Goal: Task Accomplishment & Management: Complete application form

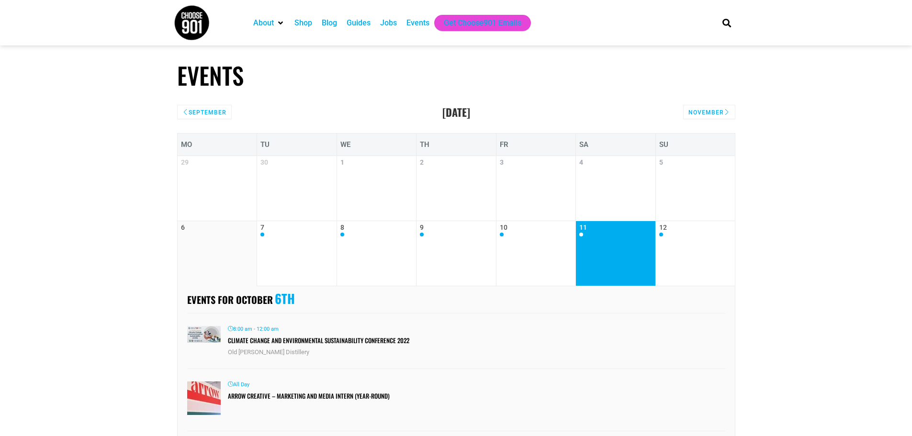
click at [596, 251] on link "11" at bounding box center [616, 254] width 73 height 60
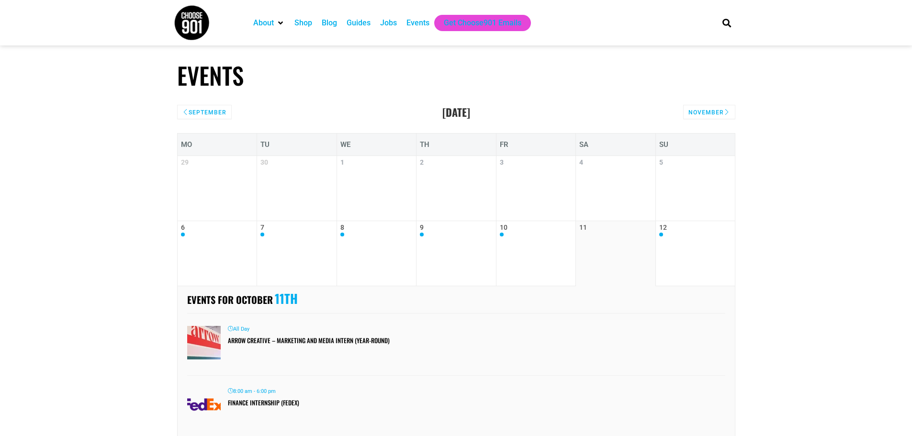
click at [422, 23] on div "Events" at bounding box center [418, 22] width 23 height 11
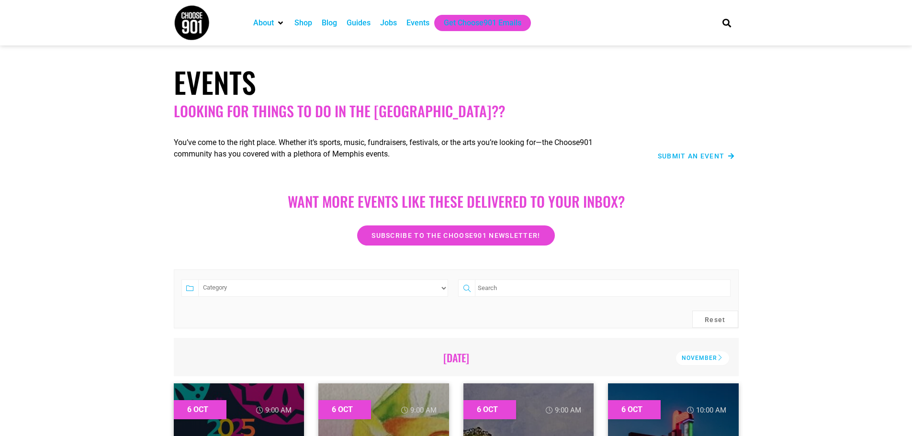
click at [688, 152] on div "Submit an Event" at bounding box center [685, 155] width 102 height 11
click at [688, 155] on span "Submit an Event" at bounding box center [691, 156] width 67 height 7
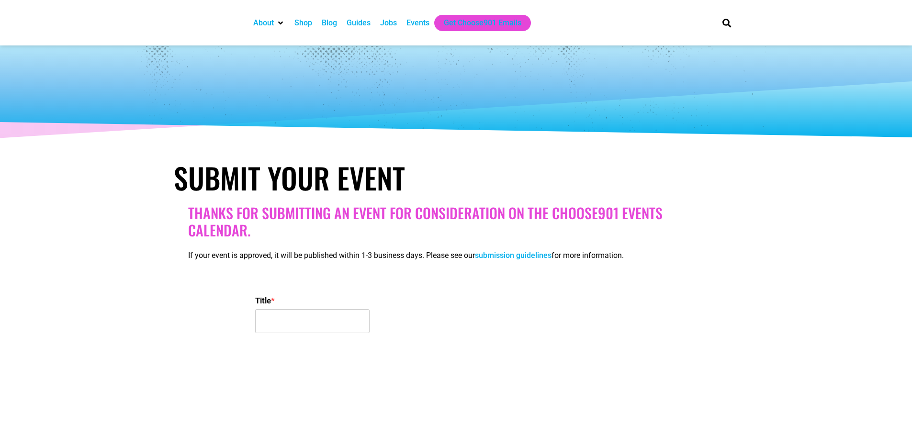
select select
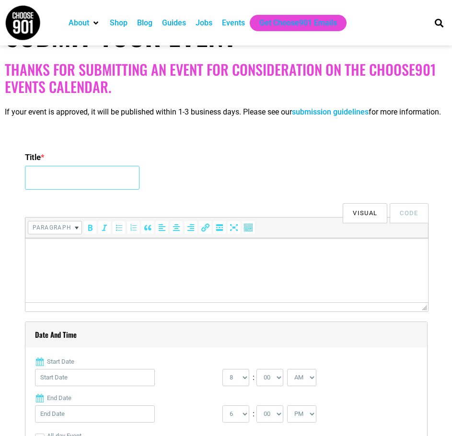
click at [68, 184] on input "Title *" at bounding box center [82, 178] width 114 height 24
type input "Silent Book Club: Audiobook Walk @ Tom Lee Park"
click at [138, 265] on html at bounding box center [226, 251] width 402 height 27
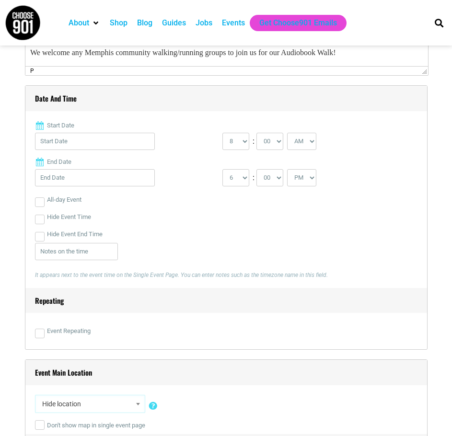
scroll to position [383, 0]
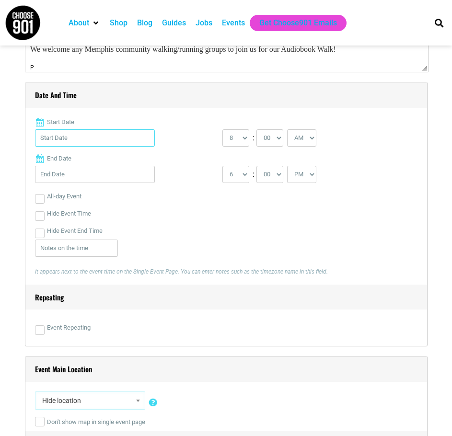
click at [72, 147] on input "Start Date" at bounding box center [95, 137] width 120 height 17
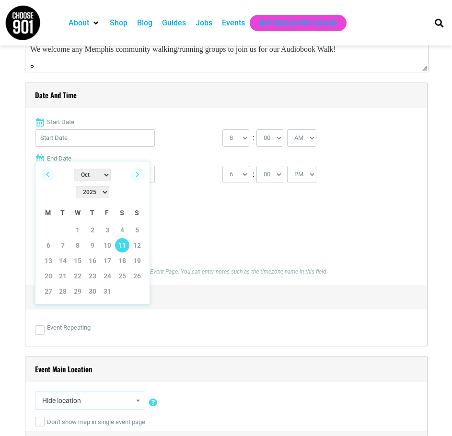
click at [120, 238] on link "11" at bounding box center [122, 245] width 14 height 14
type input "10/11/2025"
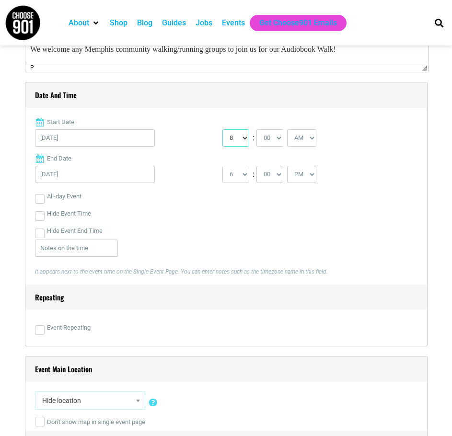
click at [243, 147] on select "0 1 2 3 4 5 6 7 8 9 10 11 12" at bounding box center [235, 137] width 27 height 17
select select "4"
click at [222, 141] on select "0 1 2 3 4 5 6 7 8 9 10 11 12" at bounding box center [235, 137] width 27 height 17
click at [241, 183] on select "1 2 3 4 5 6 7 8 9 10 11 12" at bounding box center [235, 174] width 27 height 17
click at [308, 147] on select "AM PM" at bounding box center [301, 137] width 29 height 17
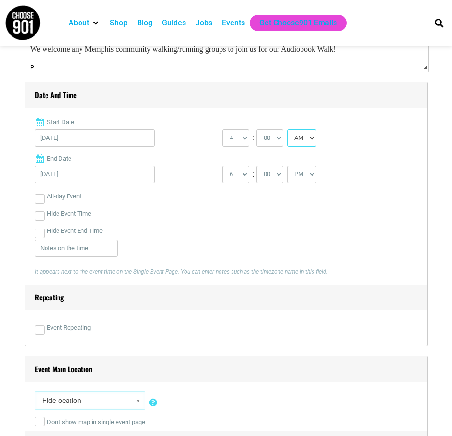
select select "PM"
click at [288, 141] on select "AM PM" at bounding box center [301, 137] width 29 height 17
click at [306, 183] on select "AM PM" at bounding box center [301, 174] width 29 height 17
click at [288, 178] on select "AM PM" at bounding box center [301, 174] width 29 height 17
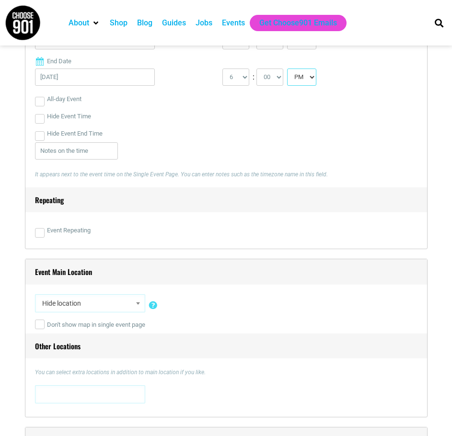
scroll to position [479, 0]
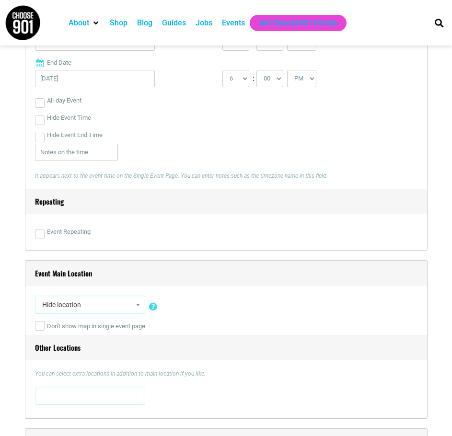
click at [80, 313] on span "Hide location" at bounding box center [89, 304] width 103 height 17
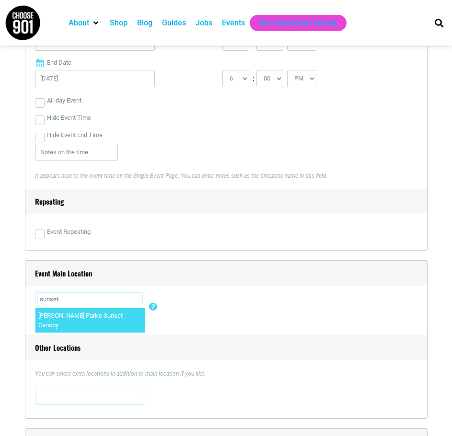
type input "sunset"
select select "4472"
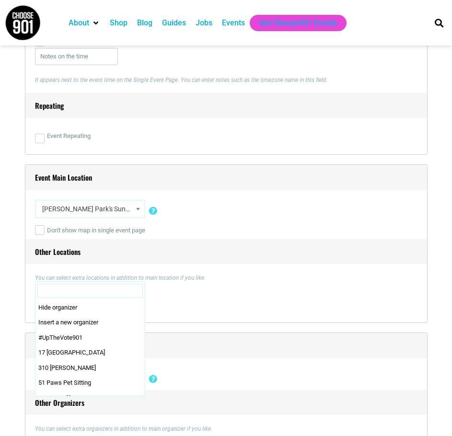
scroll to position [266, 0]
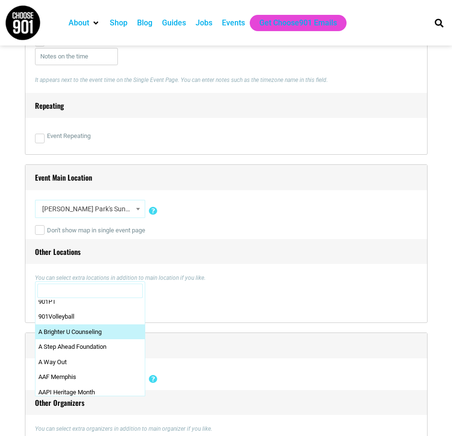
select select "2341"
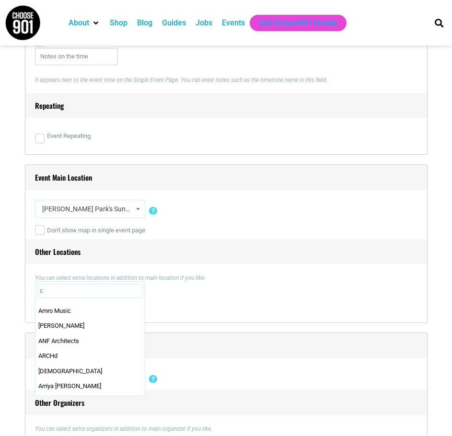
scroll to position [0, 0]
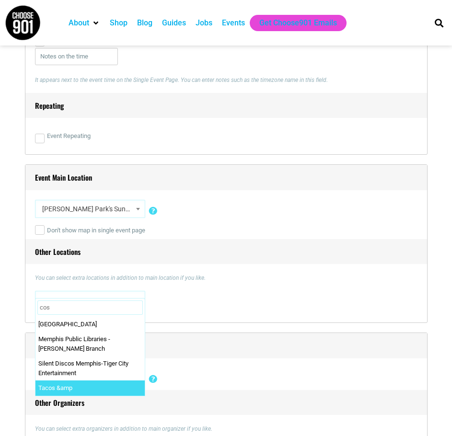
type input "coss"
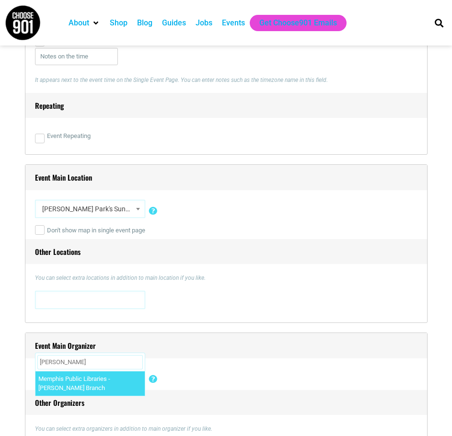
select select "4428"
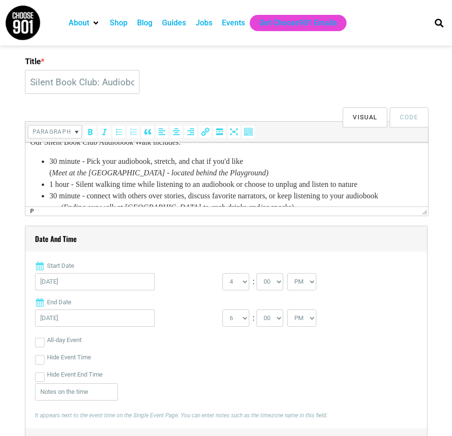
scroll to position [106, 0]
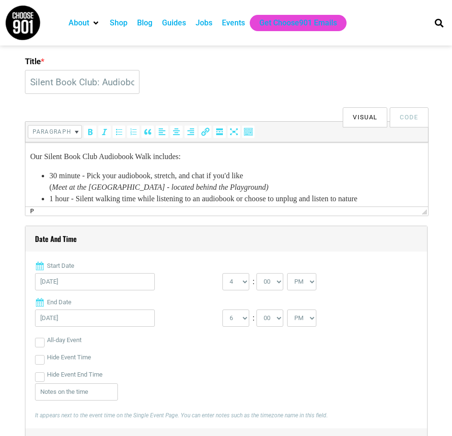
click at [53, 165] on body "Silent Book Club is celebrating its 10 year Anniversary with a Readathon Weeken…" at bounding box center [226, 145] width 393 height 203
click at [49, 172] on li "30 minute - Pick your audiobook, stretch, and chat if you'd like     ( Meet at …" at bounding box center [236, 181] width 374 height 23
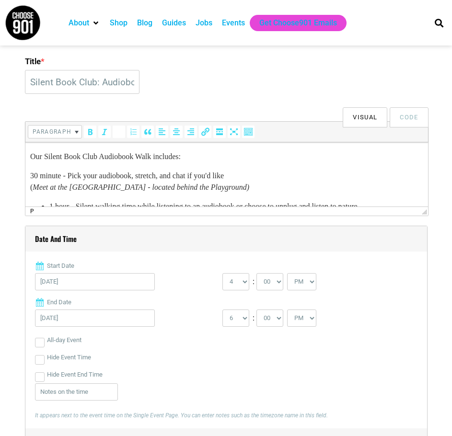
click at [116, 137] on icon "Bulleted list (Shift+Alt+U)" at bounding box center [119, 132] width 10 height 10
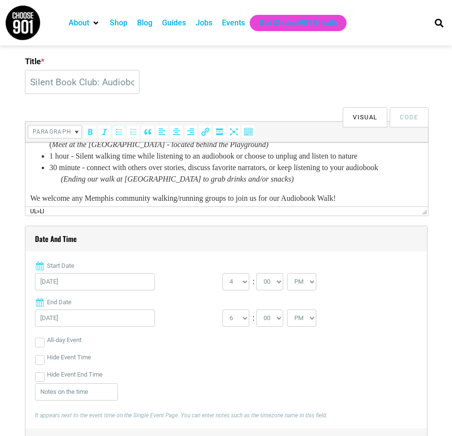
scroll to position [154, 0]
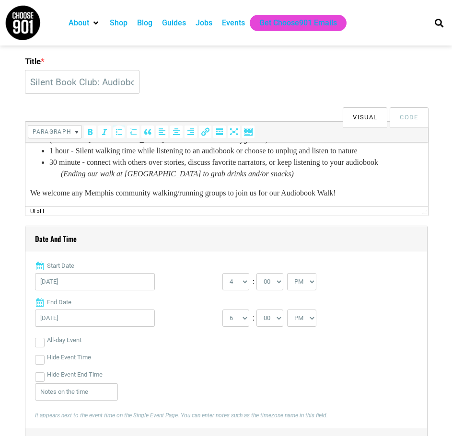
drag, startPoint x: 426, startPoint y: 182, endPoint x: 453, endPoint y: 351, distance: 171.2
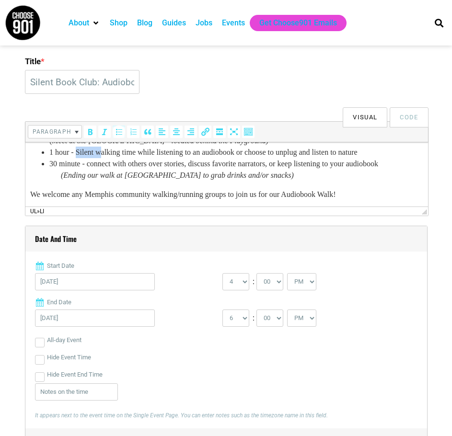
drag, startPoint x: 102, startPoint y: 151, endPoint x: 79, endPoint y: 153, distance: 23.5
click at [79, 153] on li "1 hour - Silent walking time while listening to an audiobook or choose to unplu…" at bounding box center [236, 152] width 374 height 11
click at [261, 165] on li "30 minute - connect with others over stories, discuss favorite narrators, or ke…" at bounding box center [236, 169] width 374 height 23
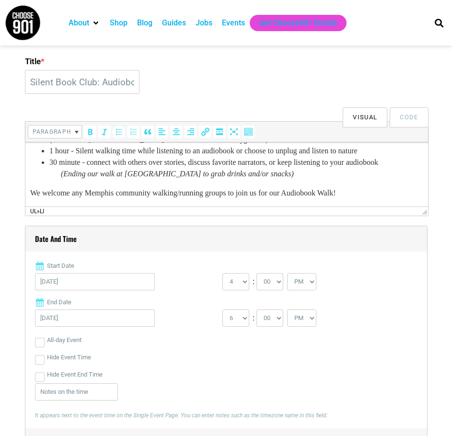
drag, startPoint x: 421, startPoint y: 190, endPoint x: 421, endPoint y: 362, distance: 171.5
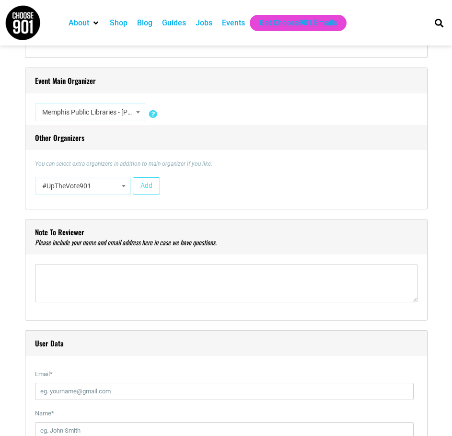
scroll to position [862, 0]
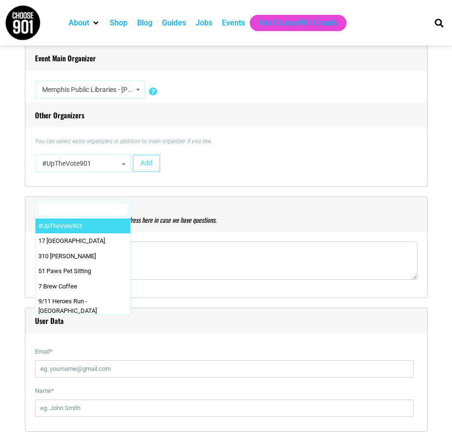
drag, startPoint x: 109, startPoint y: 180, endPoint x: 129, endPoint y: 214, distance: 39.9
click at [128, 217] on body "About Contact Us Donate Shop Blog Guides Jobs Events Get Choose901 Emails Searc…" at bounding box center [226, 386] width 452 height 2496
click at [89, 171] on span "#UpTheVote901" at bounding box center [82, 163] width 89 height 17
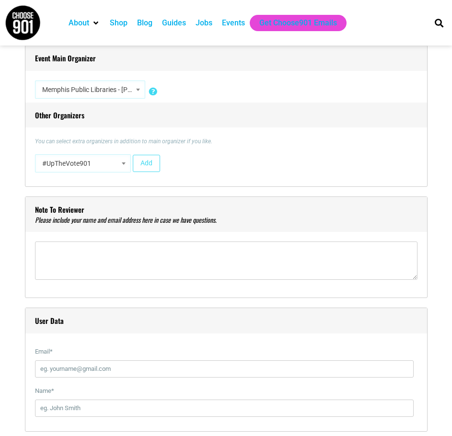
click at [37, 172] on span "#UpTheVote901" at bounding box center [83, 163] width 96 height 18
click at [50, 172] on span "#UpTheVote901" at bounding box center [82, 163] width 89 height 17
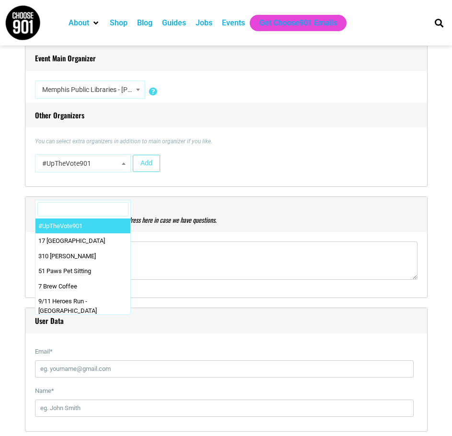
click at [292, 163] on div "You can select extra organizers in addition to main organizer if you like. #UpT…" at bounding box center [226, 157] width 382 height 40
click at [121, 170] on span at bounding box center [124, 163] width 10 height 12
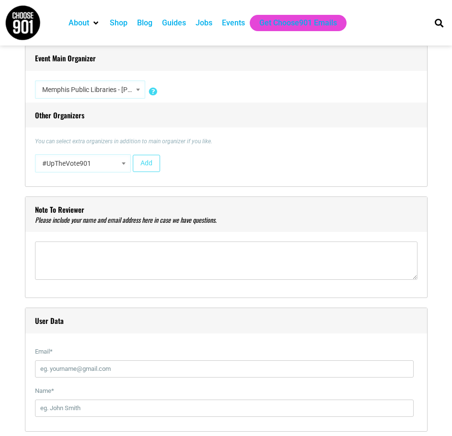
click at [119, 170] on span at bounding box center [124, 163] width 10 height 12
type input "t"
click at [245, 167] on div "#UpTheVote901 17 Berkshire 310 Beale 51 Paws Pet Sitting 7 Brew Coffee 9/11 Her…" at bounding box center [226, 165] width 382 height 23
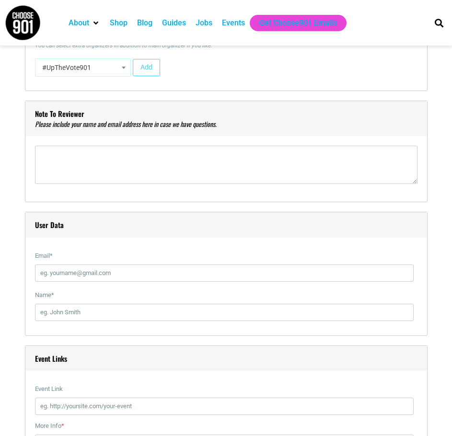
scroll to position [1054, 0]
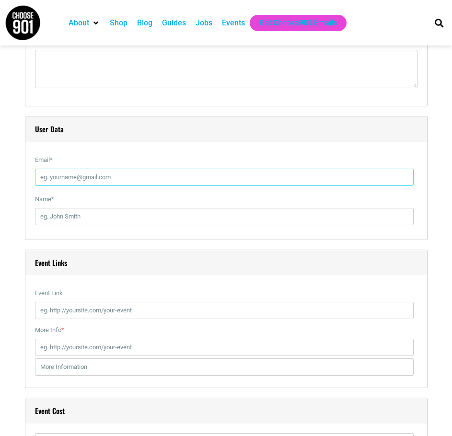
click at [95, 186] on input "Email *" at bounding box center [224, 177] width 378 height 17
type input "deja.bolton@memphistn.gov"
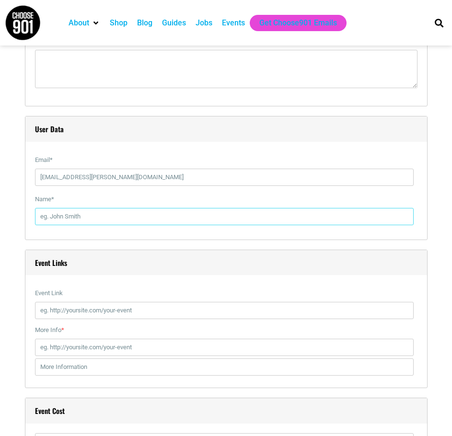
click at [76, 225] on input "Name *" at bounding box center [224, 216] width 378 height 17
type input "Deja Bolton"
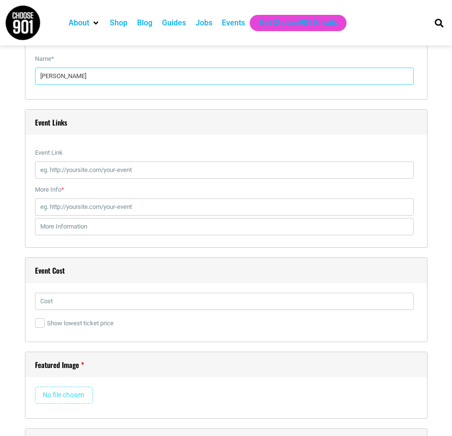
scroll to position [1197, 0]
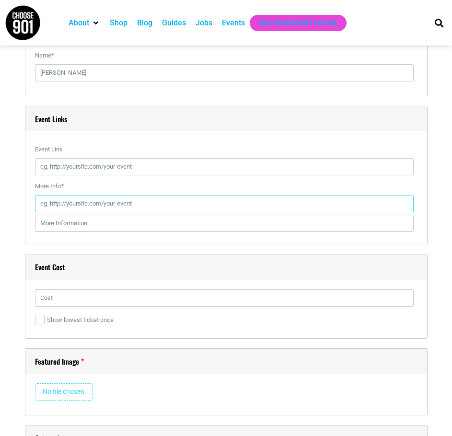
click at [102, 212] on input "More Info *" at bounding box center [224, 203] width 378 height 17
paste input "https://memphis.librarycalendar.com/event/silent-book-club-audiobook-walk-tom-l…"
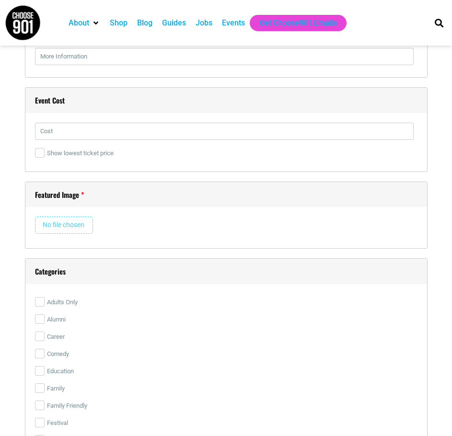
scroll to position [1389, 0]
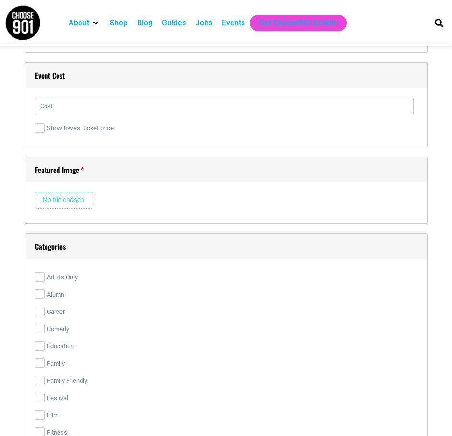
type input "https://memphis.librarycalendar.com/event/silent-book-club-audiobook-walk-tom-l…"
click at [62, 209] on input "file" at bounding box center [64, 200] width 58 height 17
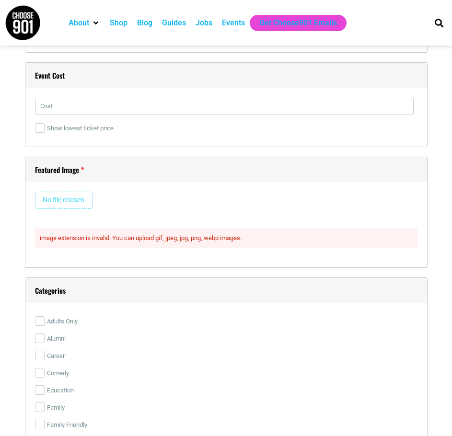
click at [73, 209] on input "file" at bounding box center [64, 200] width 58 height 17
type input "C:\fakepath\Copy of SBC 10th logo (2084 x 2084 px).png"
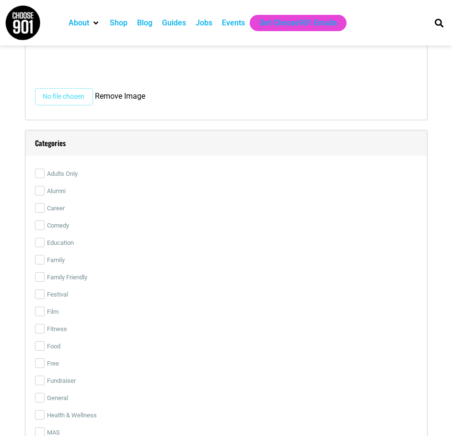
scroll to position [1964, 0]
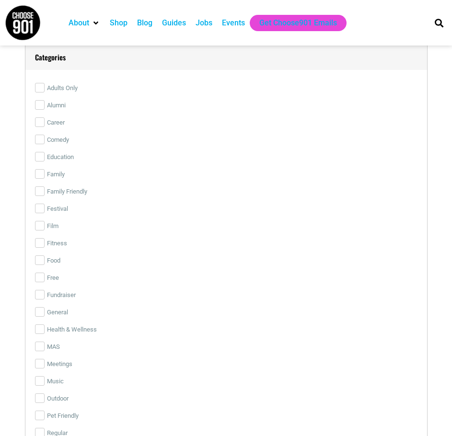
click at [45, 97] on label "Adults Only" at bounding box center [226, 88] width 382 height 17
click at [45, 92] on input "Adults Only" at bounding box center [40, 88] width 10 height 10
click at [39, 92] on input "Adults Only" at bounding box center [40, 88] width 10 height 10
checkbox input "false"
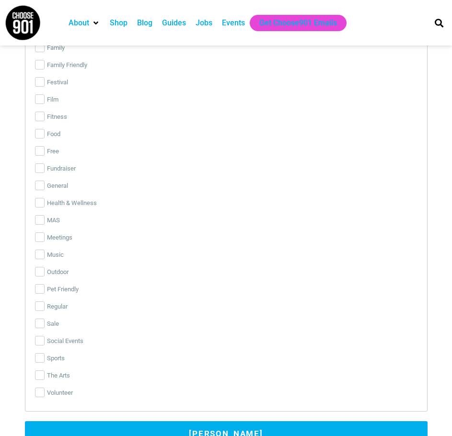
scroll to position [2060, 0]
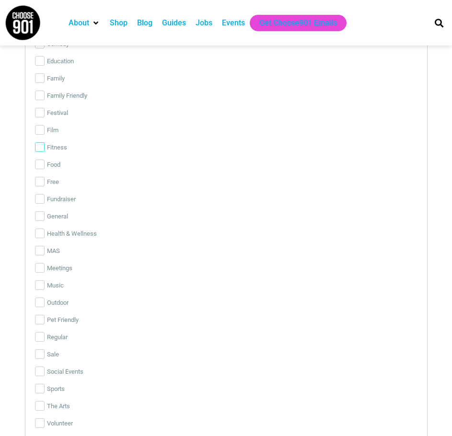
click at [36, 152] on input "Fitness" at bounding box center [40, 147] width 10 height 10
checkbox input "true"
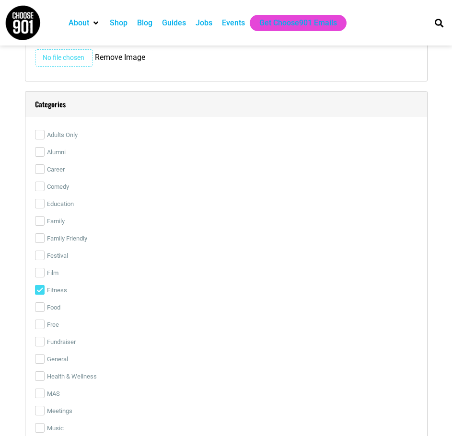
scroll to position [1916, 0]
click at [40, 334] on label "Free" at bounding box center [226, 325] width 382 height 17
click at [40, 330] on input "Free" at bounding box center [40, 325] width 10 height 10
checkbox input "true"
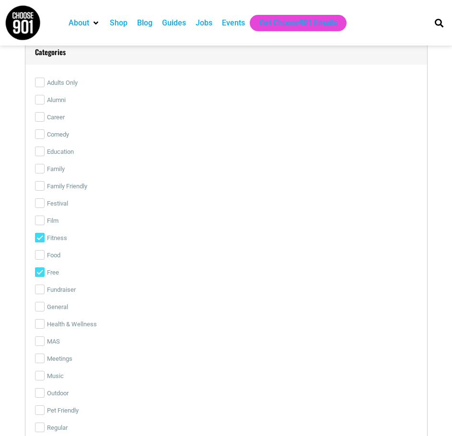
scroll to position [1964, 0]
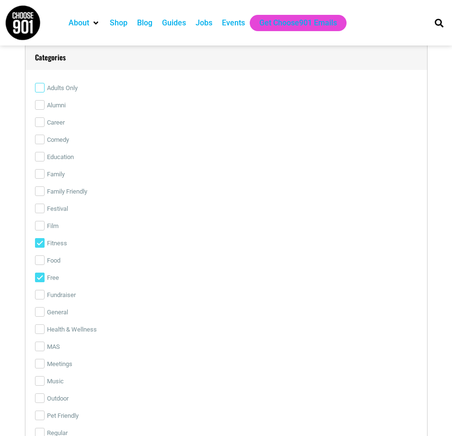
click at [44, 92] on input "Adults Only" at bounding box center [40, 88] width 10 height 10
checkbox input "true"
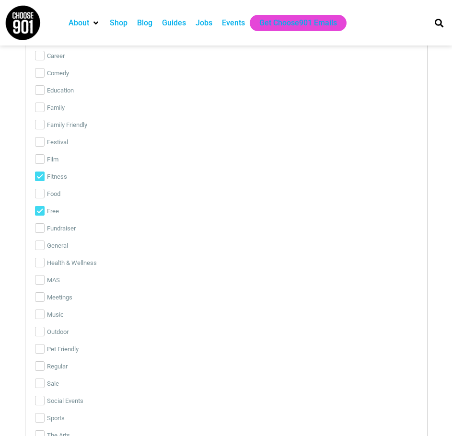
scroll to position [2060, 0]
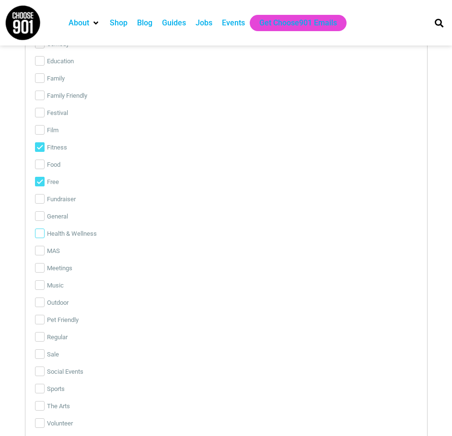
click at [43, 238] on input "Health & Wellness" at bounding box center [40, 233] width 10 height 10
checkbox input "false"
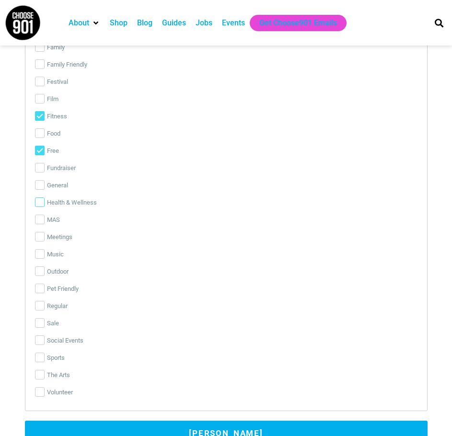
scroll to position [2108, 0]
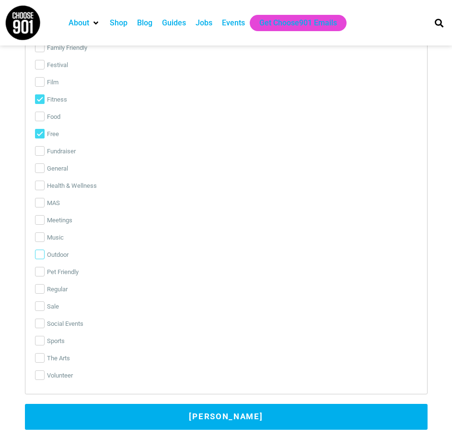
click at [42, 259] on input "Outdoor" at bounding box center [40, 255] width 10 height 10
checkbox input "true"
click at [43, 328] on input "Social Events" at bounding box center [40, 324] width 10 height 10
checkbox input "true"
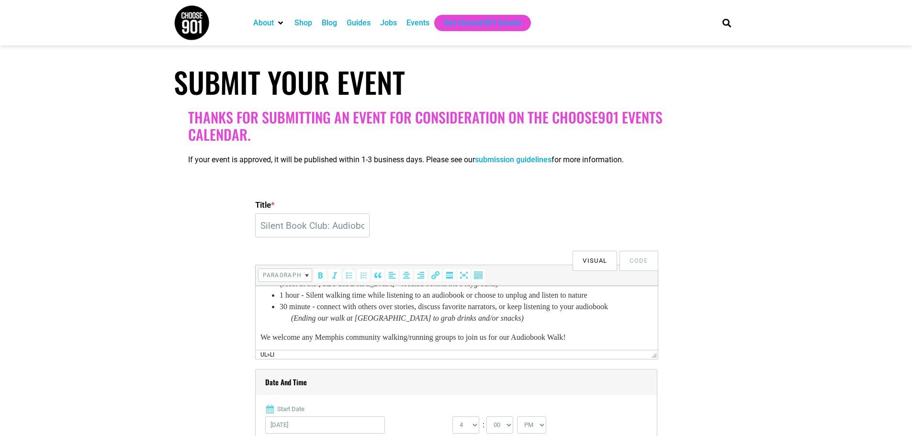
scroll to position [154, 0]
click at [480, 309] on li "30 minute - connect with others over stories, discuss favorite narrators, or ke…" at bounding box center [466, 311] width 374 height 23
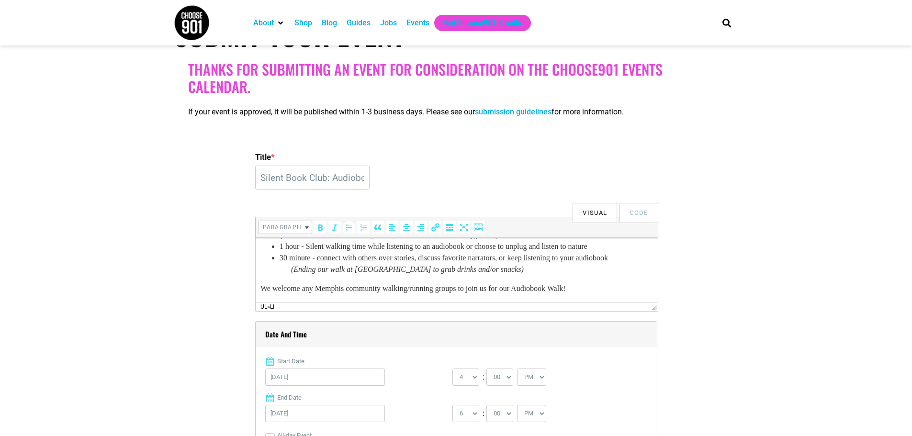
drag, startPoint x: 655, startPoint y: 286, endPoint x: 913, endPoint y: 545, distance: 365.5
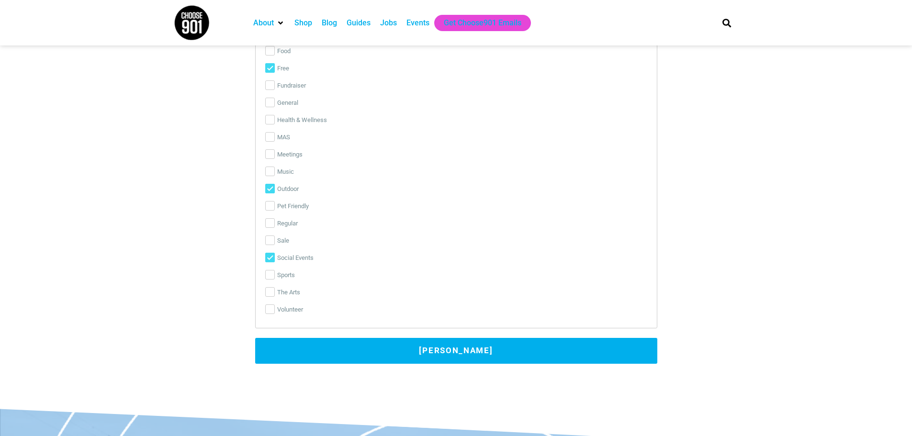
scroll to position [2183, 0]
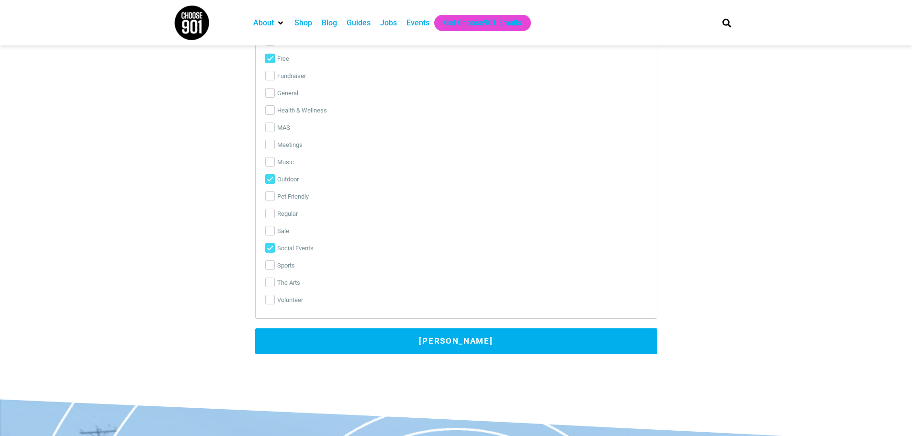
click at [428, 340] on button "Submit Event" at bounding box center [456, 342] width 402 height 26
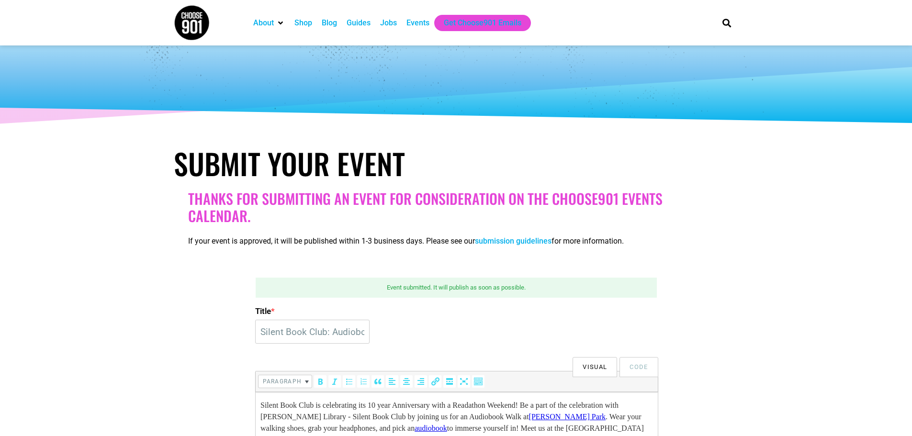
scroll to position [0, 0]
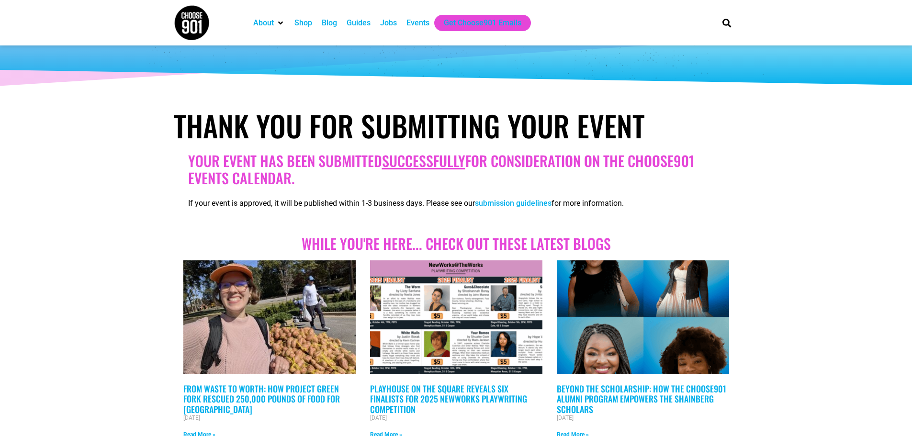
scroll to position [192, 0]
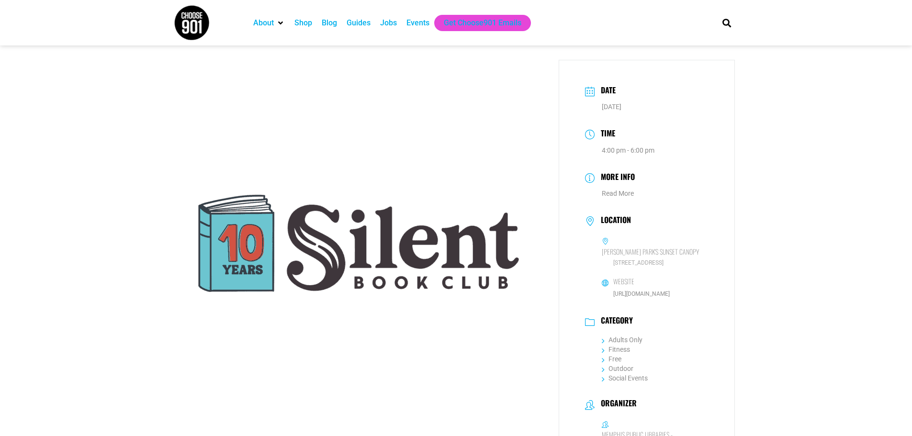
click at [422, 23] on div "Events" at bounding box center [418, 22] width 23 height 11
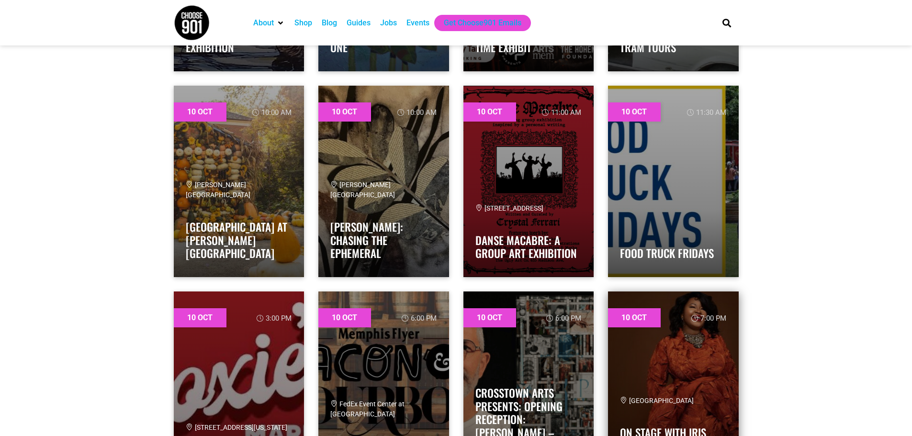
scroll to position [4908, 0]
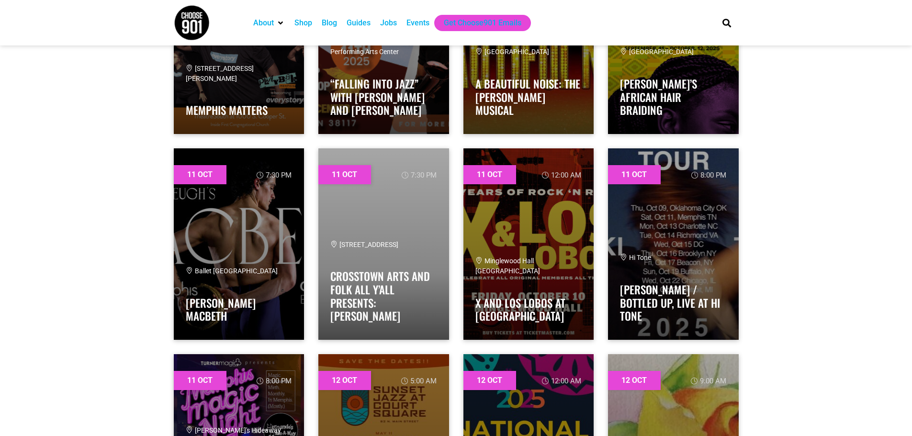
scroll to position [7855, 0]
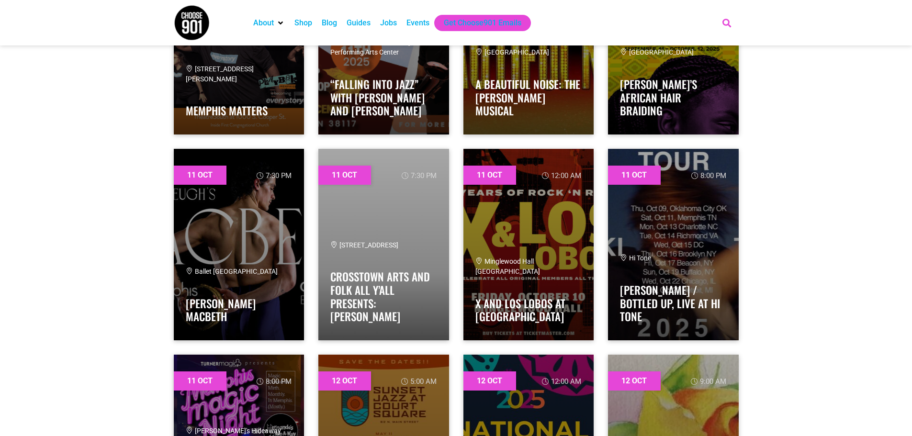
click at [720, 20] on icon "Search" at bounding box center [727, 23] width 16 height 16
type input "i"
click at [670, 54] on input "silent book clun" at bounding box center [664, 57] width 112 height 11
type input "silent book club"
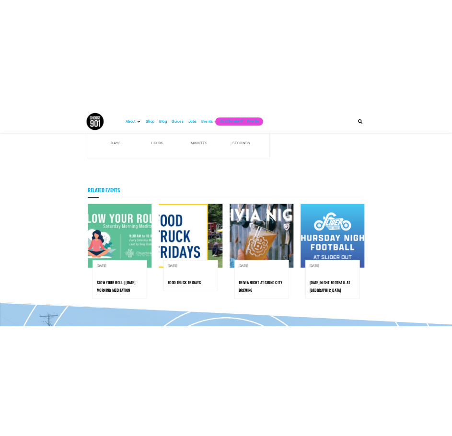
scroll to position [862, 0]
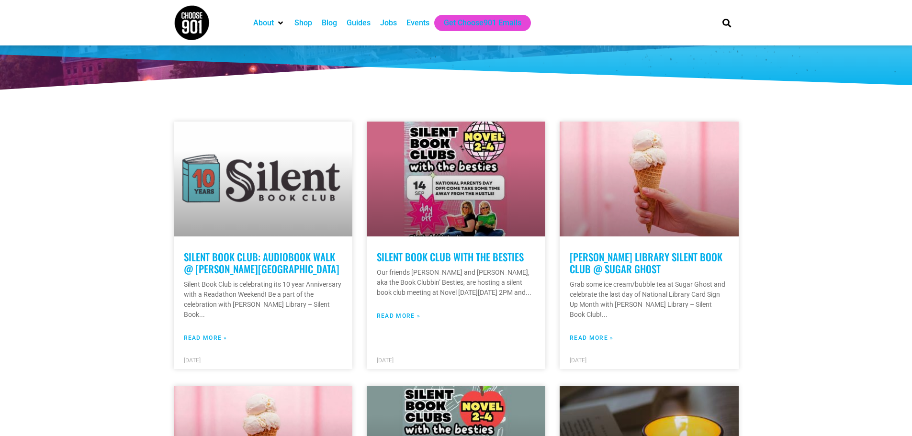
scroll to position [144, 0]
